Goal: Navigation & Orientation: Find specific page/section

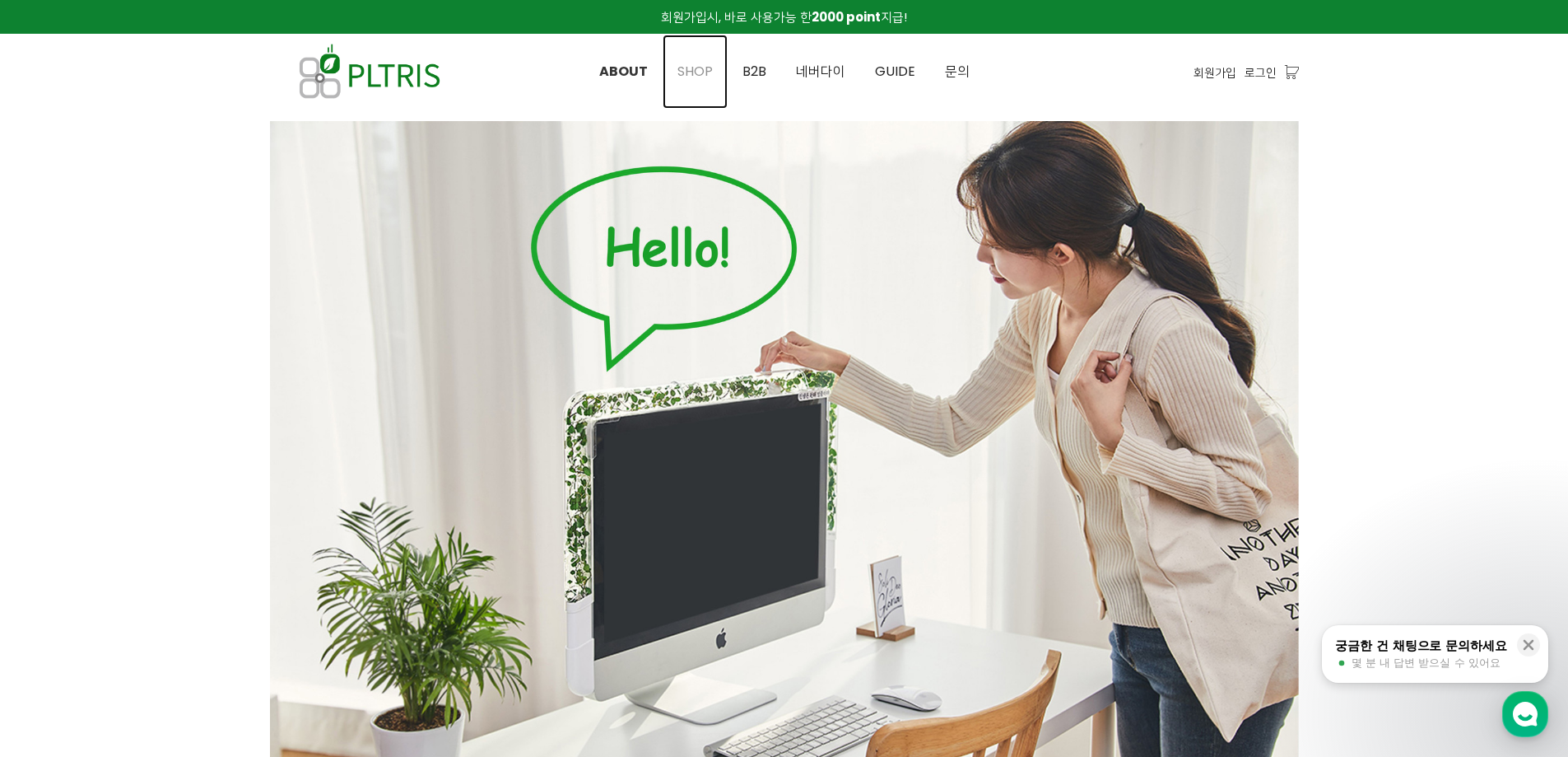
click at [705, 73] on span "SHOP" at bounding box center [695, 71] width 36 height 19
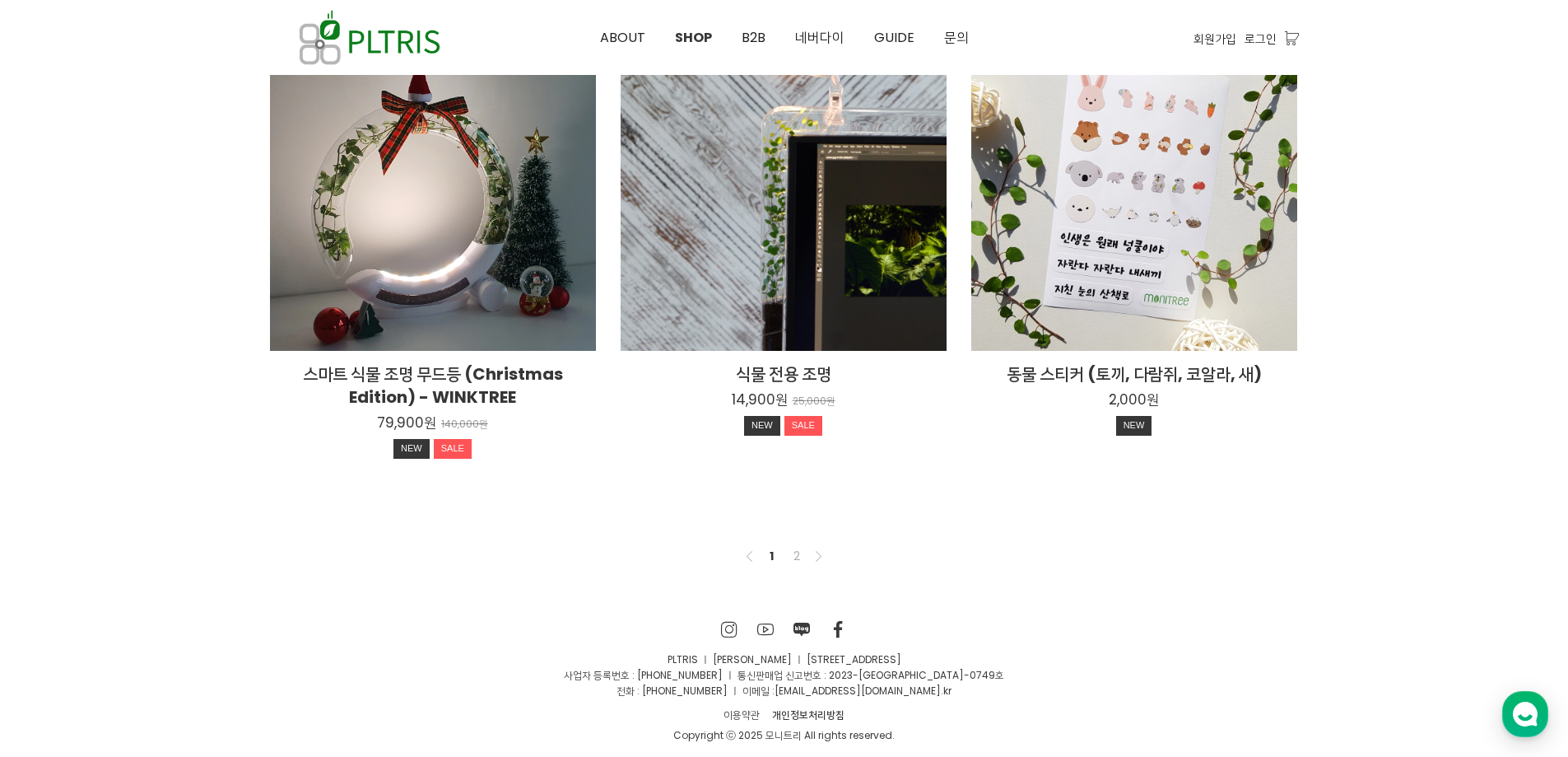
scroll to position [1232, 0]
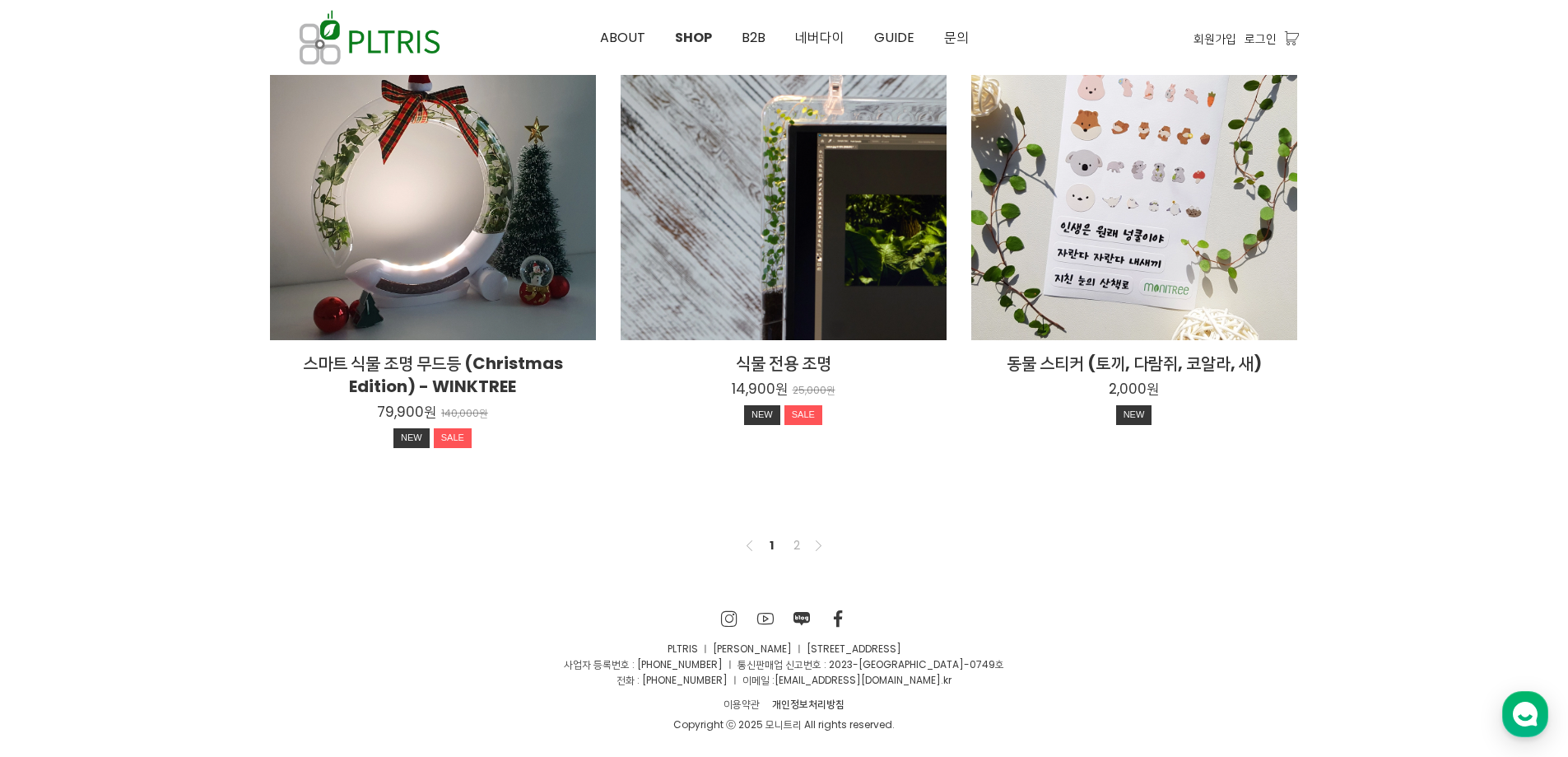
click at [782, 523] on nav "Previous 1 2 Next" at bounding box center [784, 545] width 1029 height 53
click at [800, 550] on link "2" at bounding box center [797, 545] width 20 height 20
